Goal: Find specific page/section: Find specific page/section

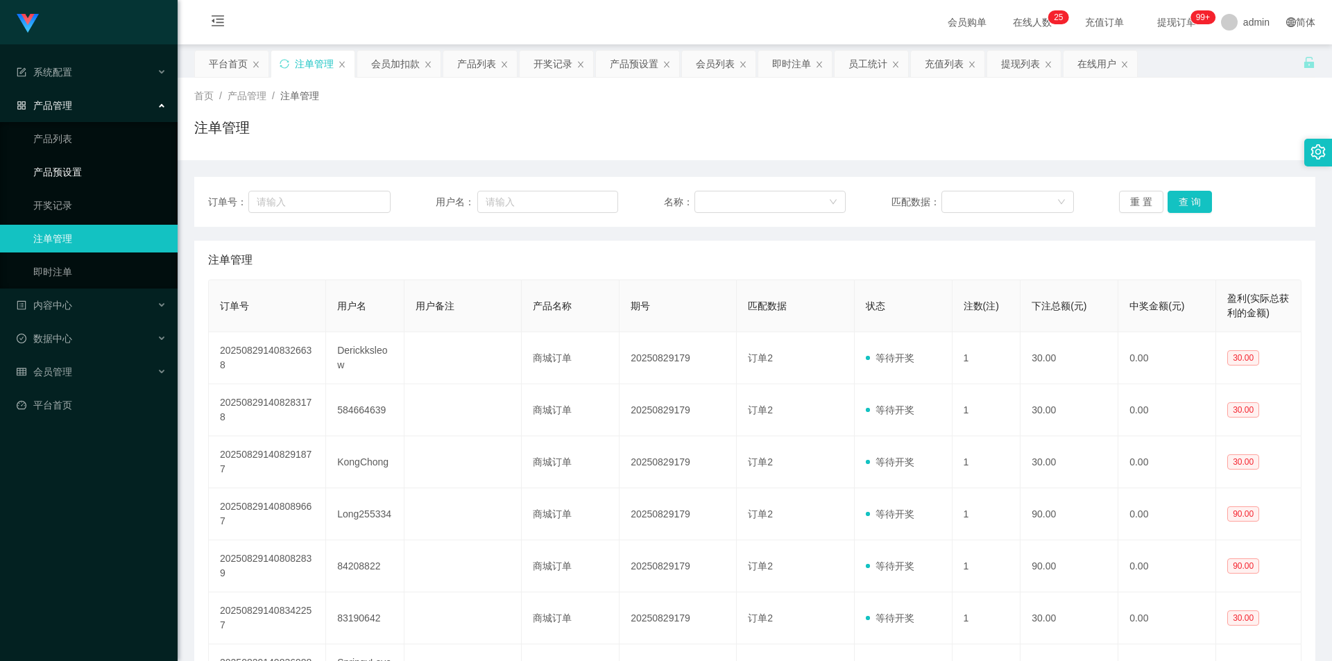
click at [84, 174] on link "产品预设置" at bounding box center [99, 172] width 133 height 28
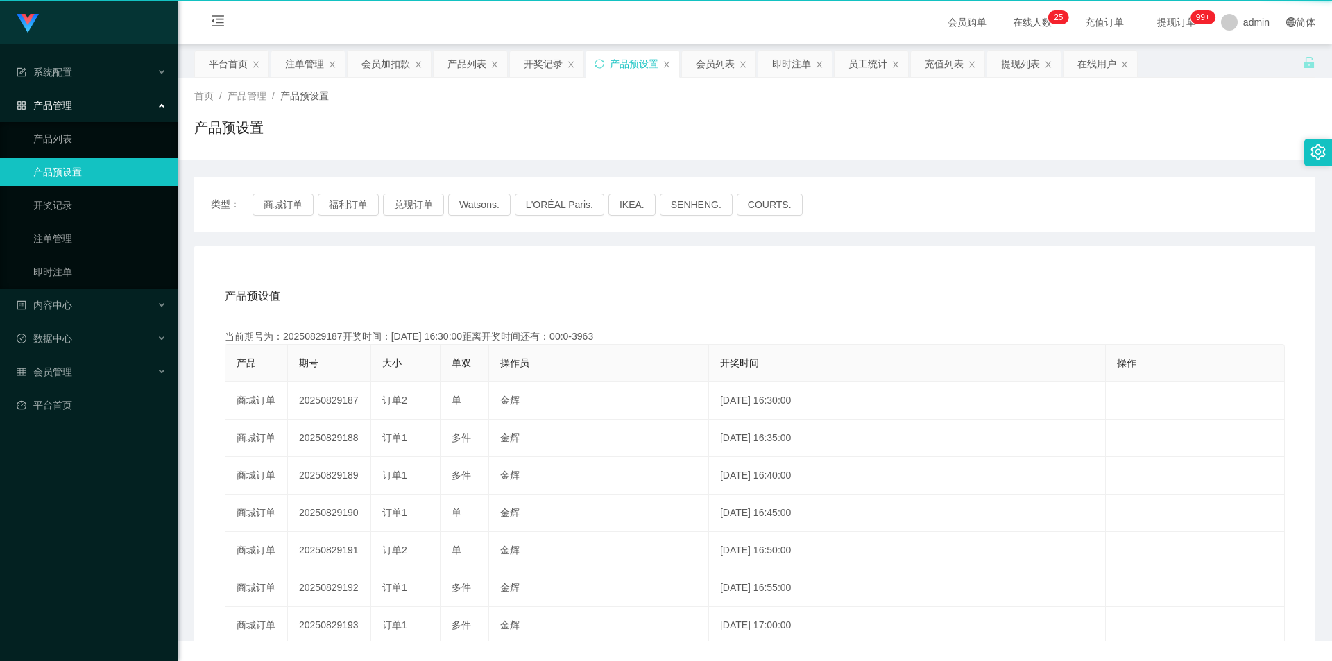
click at [84, 174] on link "产品预设置" at bounding box center [99, 172] width 133 height 28
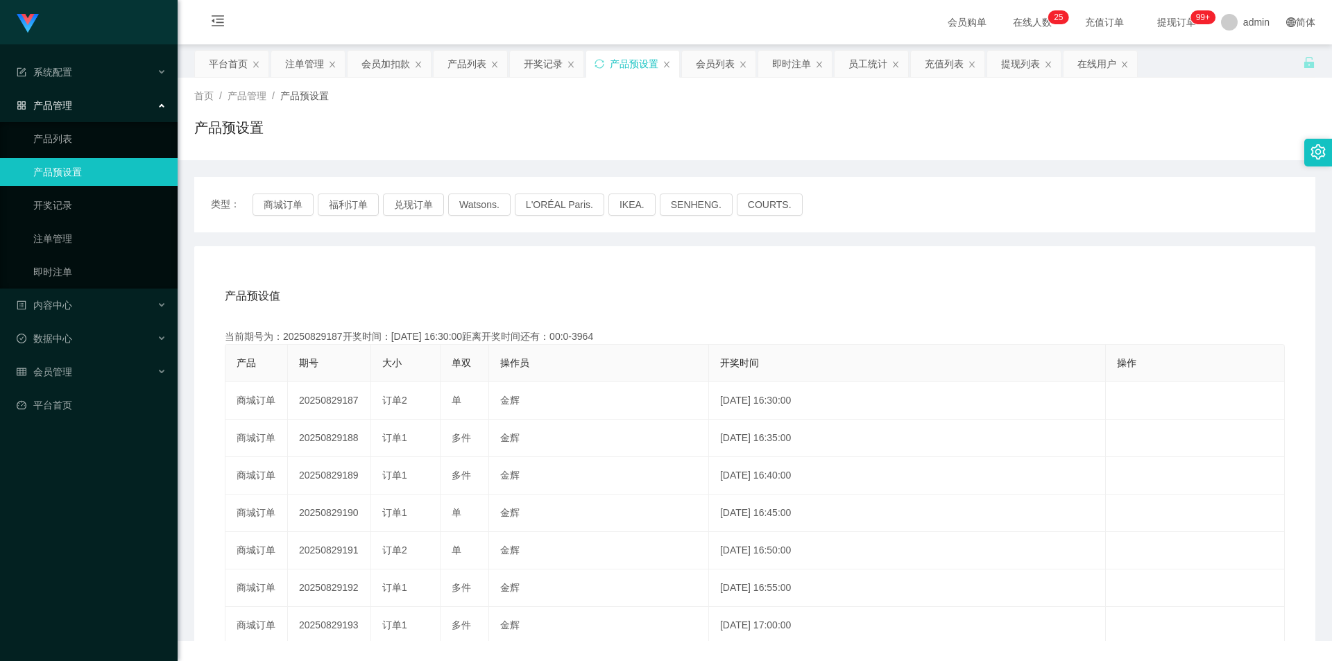
click at [84, 174] on link "产品预设置" at bounding box center [99, 172] width 133 height 28
click at [266, 206] on button "商城订单" at bounding box center [283, 205] width 61 height 22
click at [266, 205] on button "商城订单" at bounding box center [283, 205] width 61 height 22
click at [69, 235] on link "注单管理" at bounding box center [99, 239] width 133 height 28
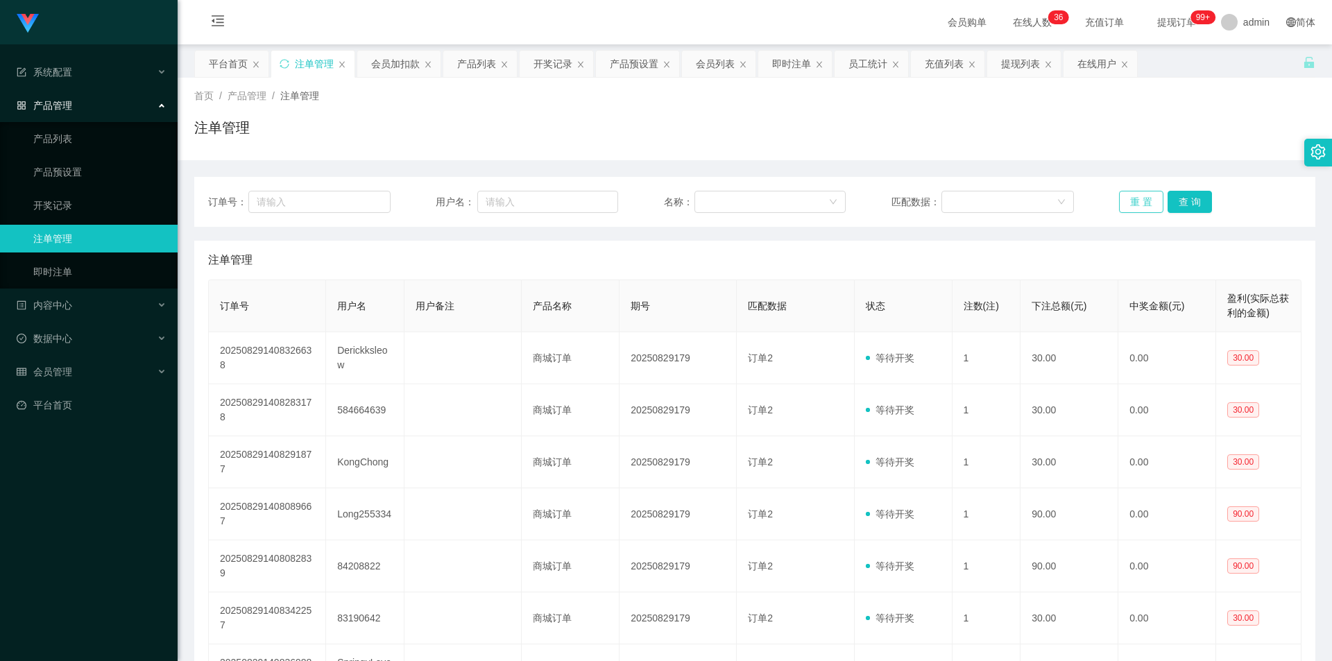
click at [1135, 198] on button "重 置" at bounding box center [1141, 202] width 44 height 22
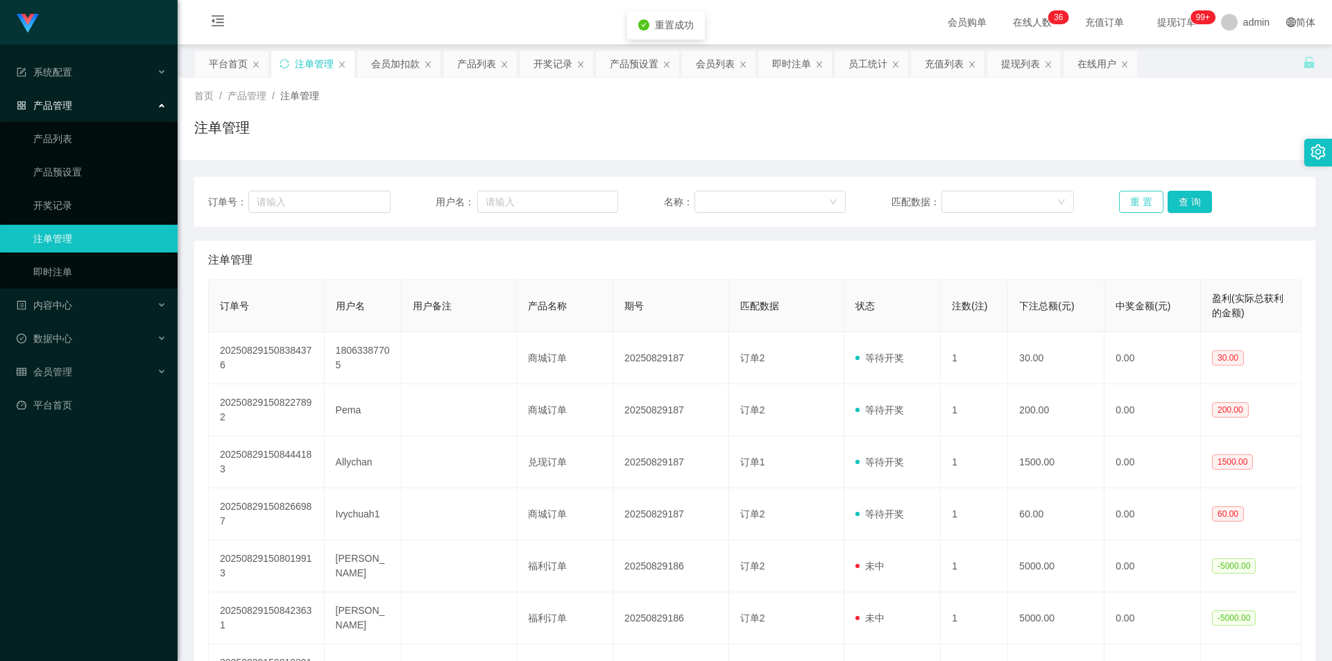
click at [1135, 198] on button "重 置" at bounding box center [1141, 202] width 44 height 22
